Goal: Task Accomplishment & Management: Manage account settings

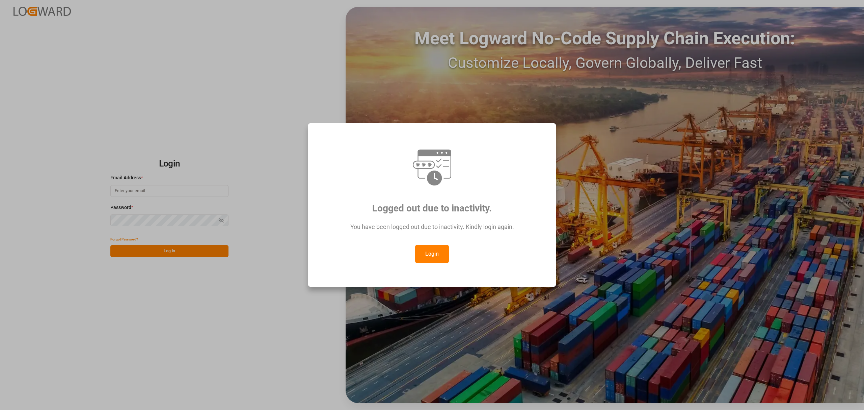
type input "hamid.rezaei@jamindustries.com"
click at [436, 255] on button "Login" at bounding box center [432, 254] width 34 height 18
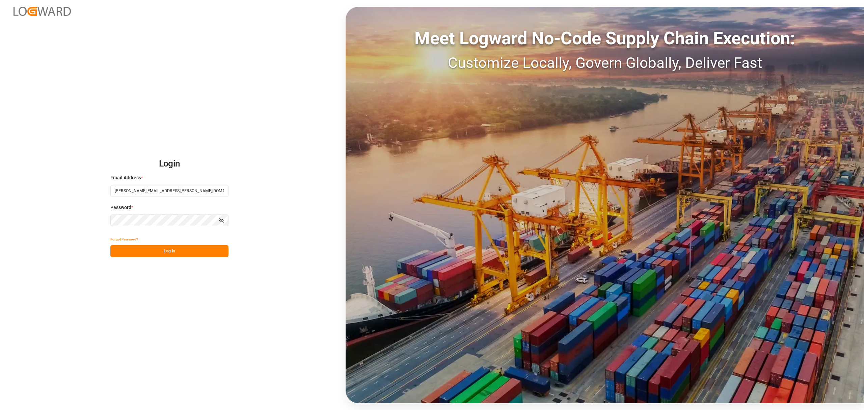
click at [153, 247] on button "Log In" at bounding box center [169, 251] width 118 height 12
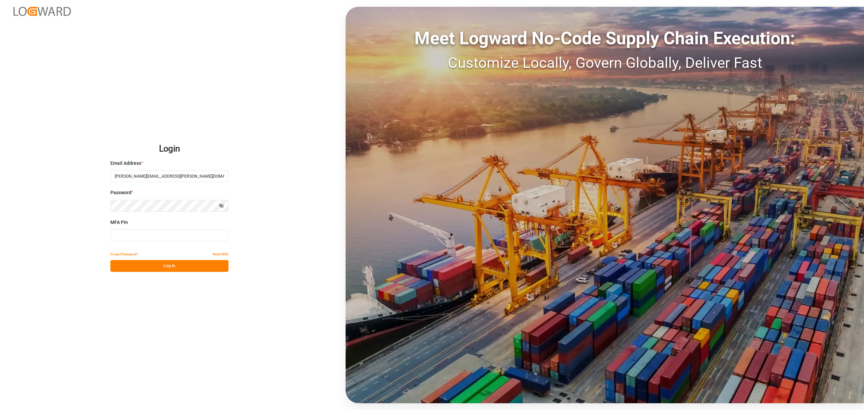
click at [148, 236] on input at bounding box center [169, 235] width 118 height 12
type input "649378"
click at [176, 263] on button "Log In" at bounding box center [169, 266] width 118 height 12
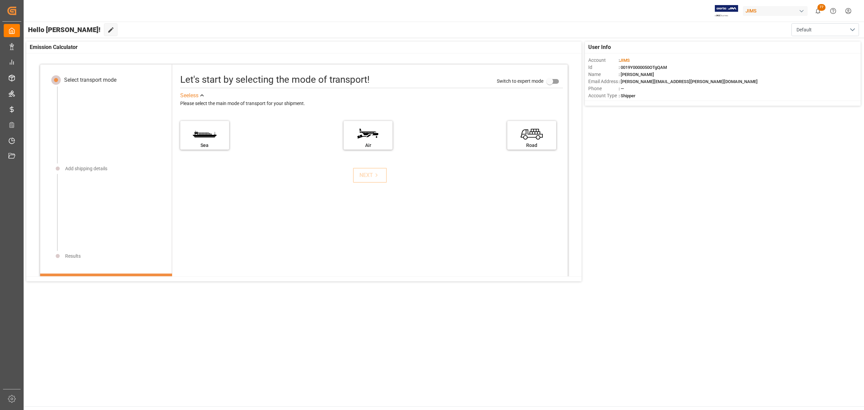
click at [344, 238] on div "Let's start by selecting the mode of transport! Switch to expert mode See less …" at bounding box center [370, 245] width 396 height 348
click at [438, 247] on div "Let's start by selecting the mode of transport! Switch to expert mode See less …" at bounding box center [370, 245] width 396 height 348
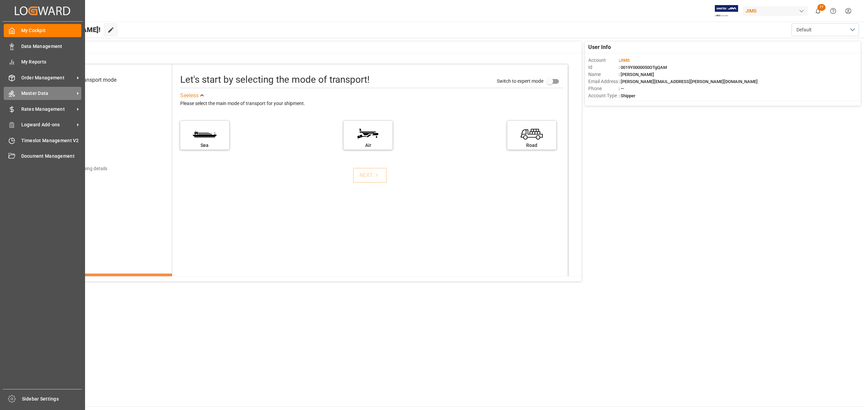
click at [45, 91] on span "Master Data" at bounding box center [47, 93] width 53 height 7
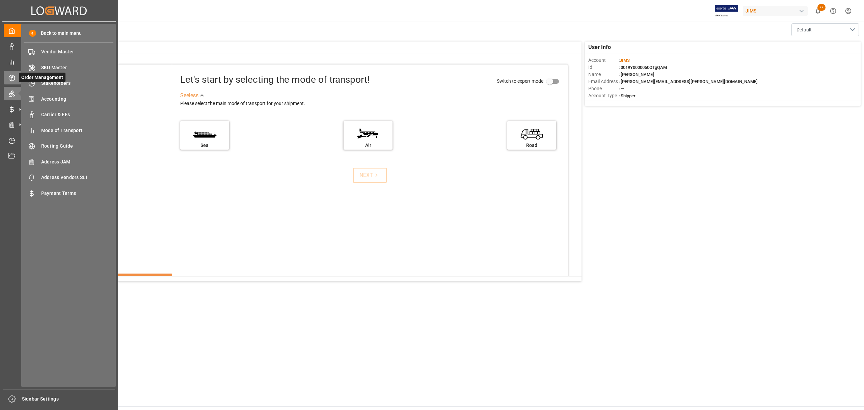
click at [11, 76] on icon at bounding box center [11, 78] width 7 height 7
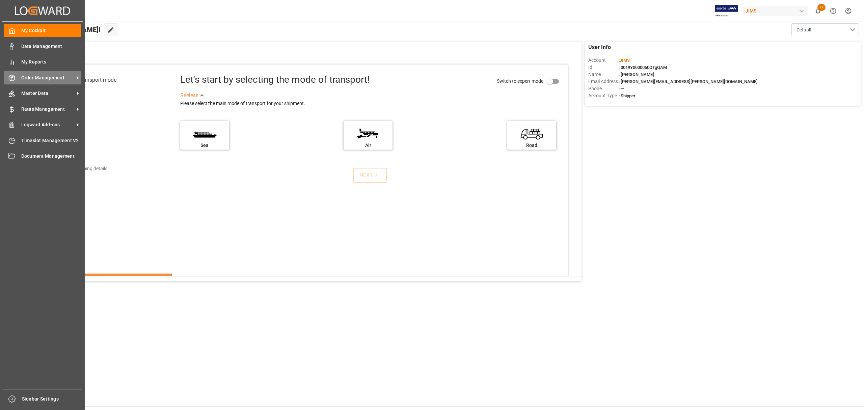
click at [43, 76] on span "Order Management" at bounding box center [47, 77] width 53 height 7
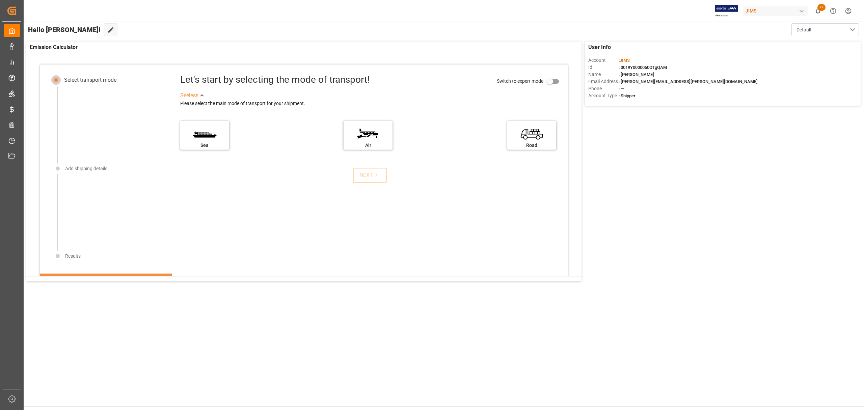
drag, startPoint x: 661, startPoint y: 246, endPoint x: 754, endPoint y: 79, distance: 191.3
click at [662, 243] on div "User Info Account : JIMS Id : 0019Y0000050OTgQAM Name : Hamid Rezaei Email Addr…" at bounding box center [443, 161] width 841 height 246
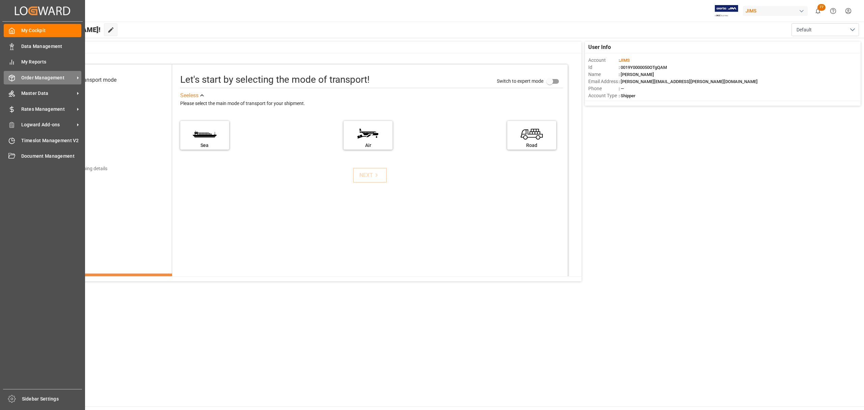
click at [39, 78] on span "Order Management" at bounding box center [47, 77] width 53 height 7
